Goal: Submit feedback/report problem

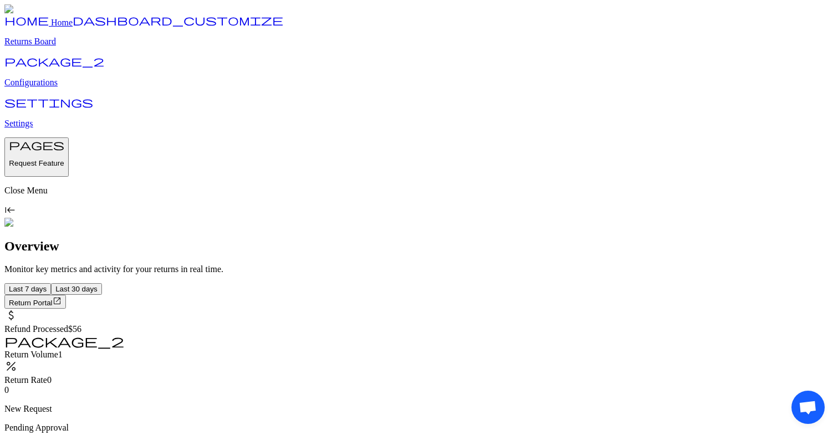
click at [64, 167] on p "Request Feature" at bounding box center [36, 163] width 55 height 8
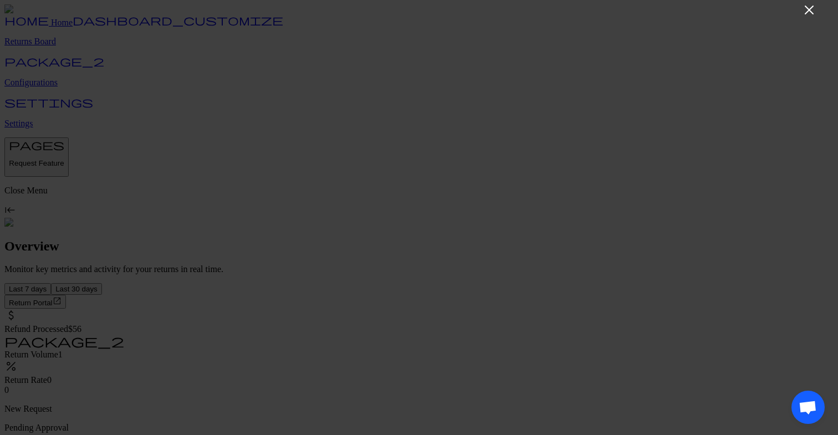
click at [808, 6] on icon "Close" at bounding box center [809, 9] width 13 height 13
